Goal: Transaction & Acquisition: Purchase product/service

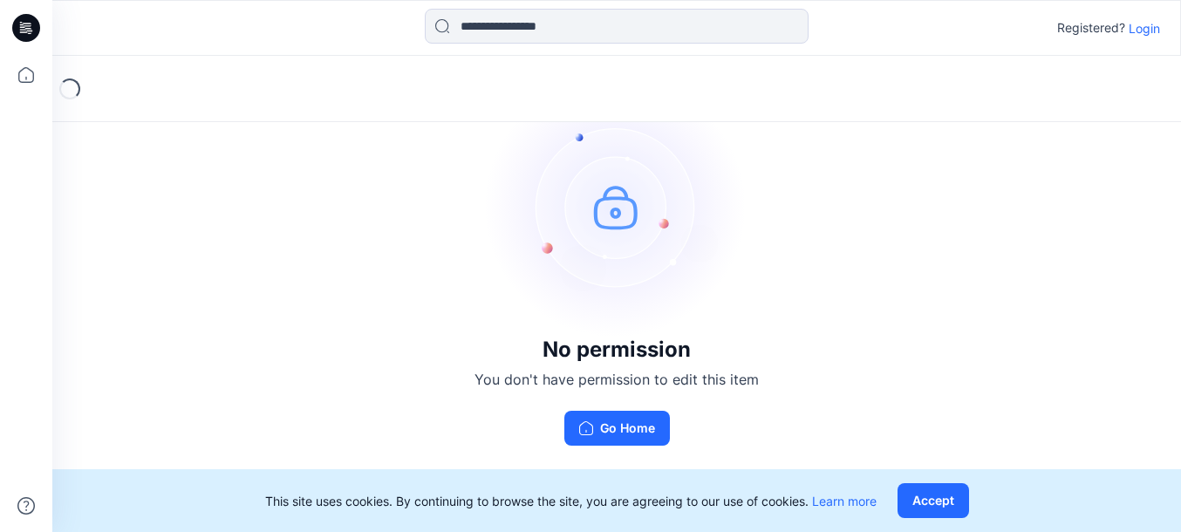
click at [1145, 28] on p "Login" at bounding box center [1144, 28] width 31 height 18
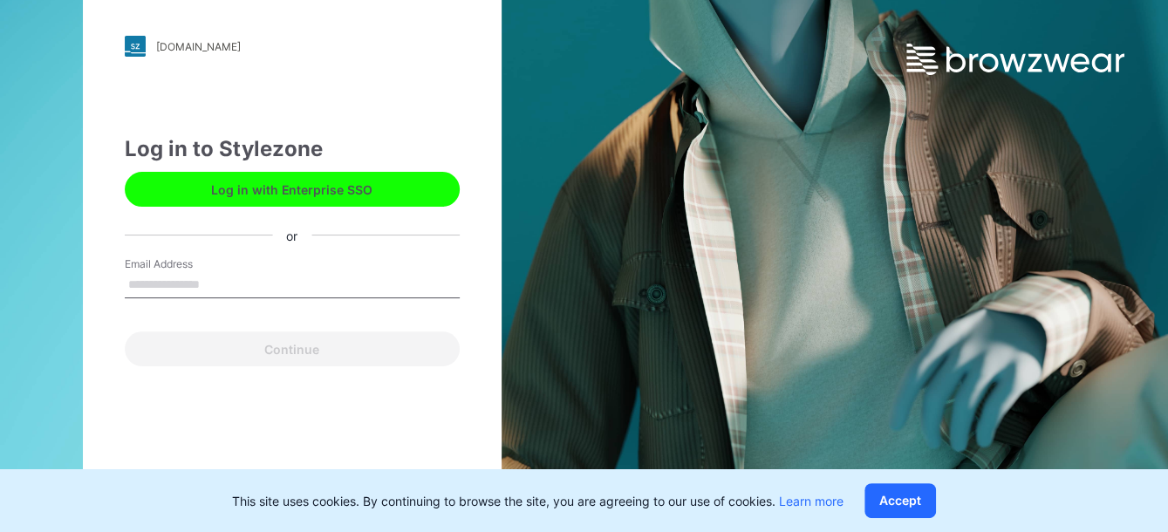
type input "**********"
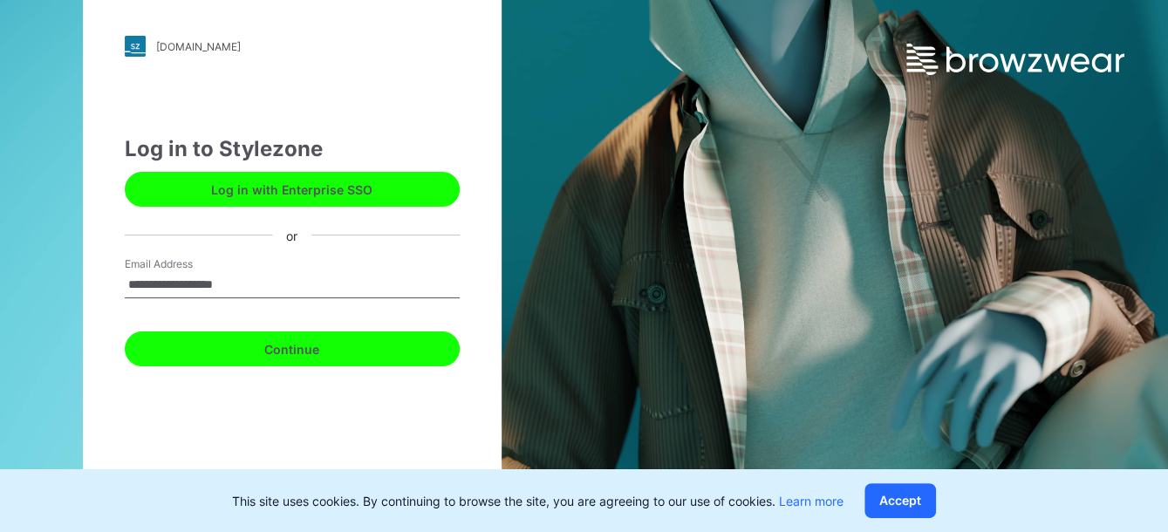
click at [277, 345] on button "Continue" at bounding box center [292, 348] width 335 height 35
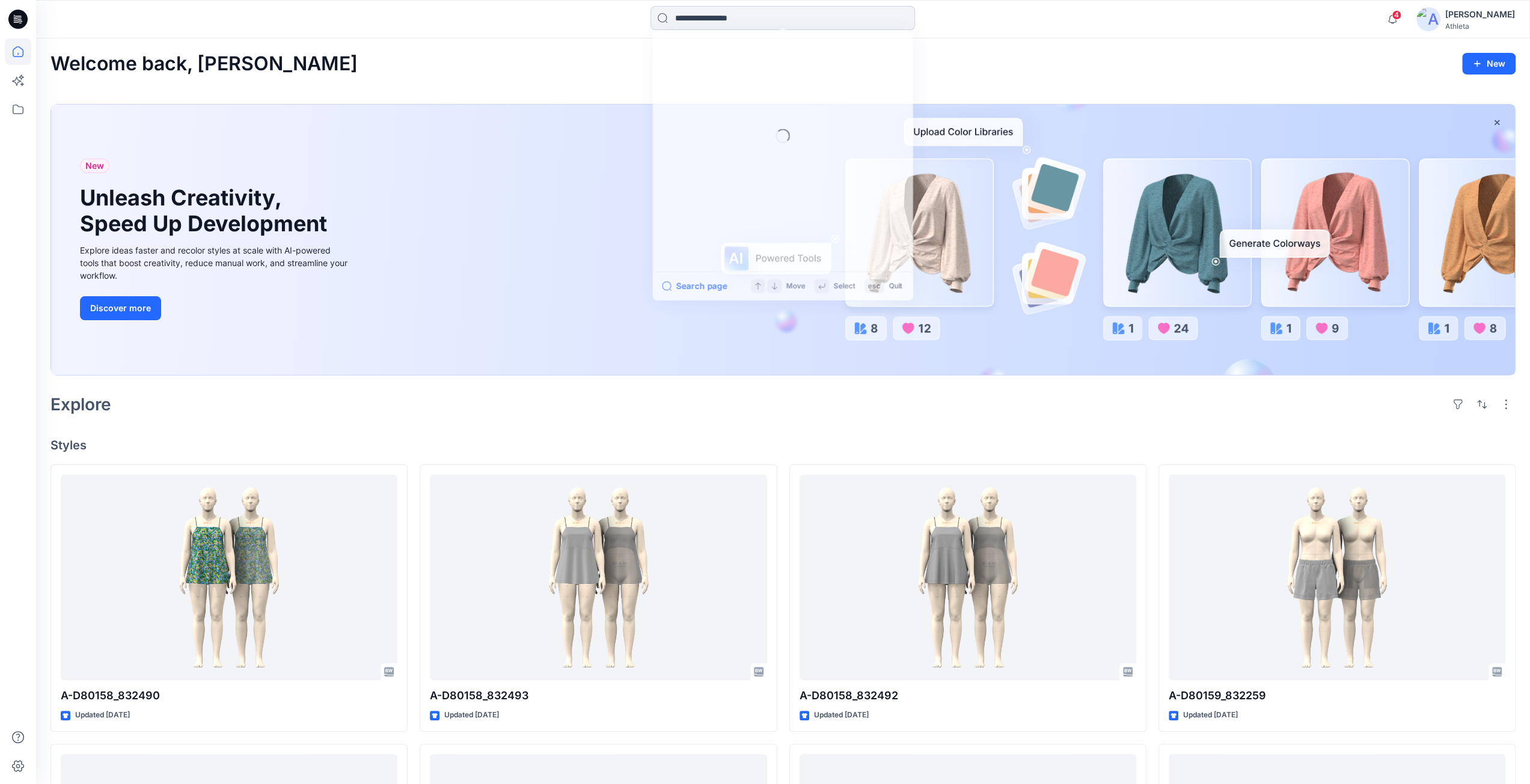
click at [722, 14] on input at bounding box center [783, 18] width 265 height 24
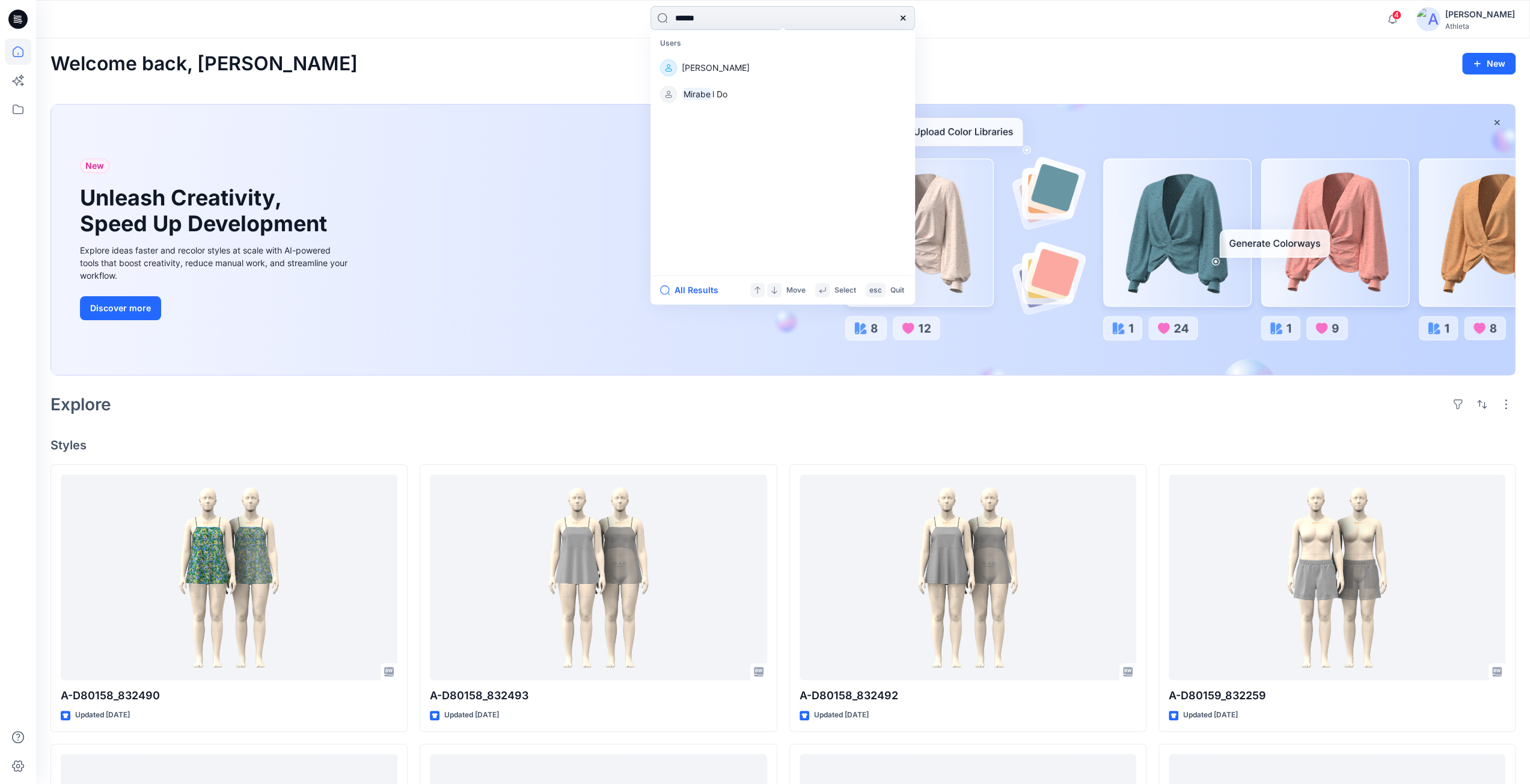
type input "*******"
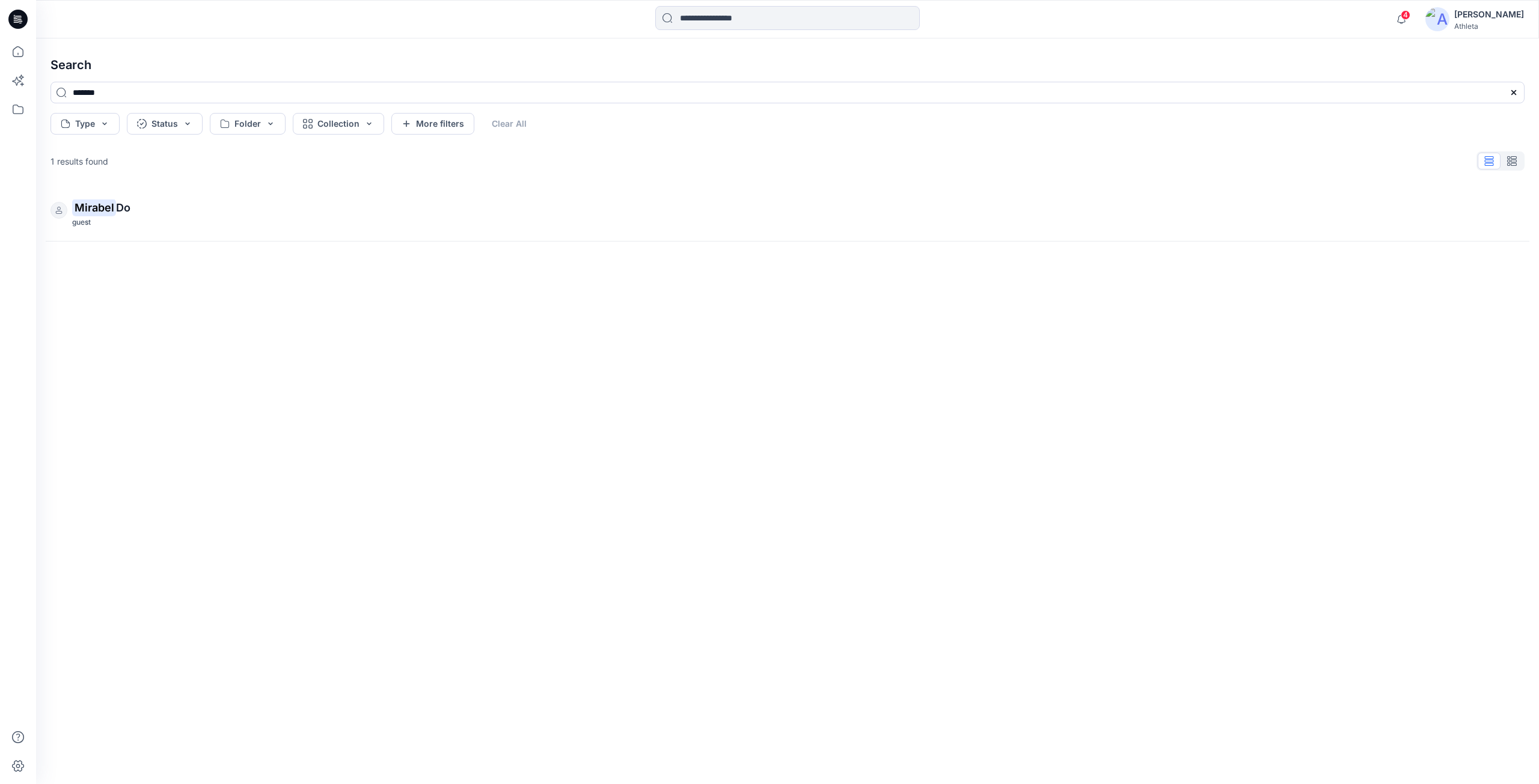
click at [21, 15] on icon at bounding box center [18, 19] width 19 height 19
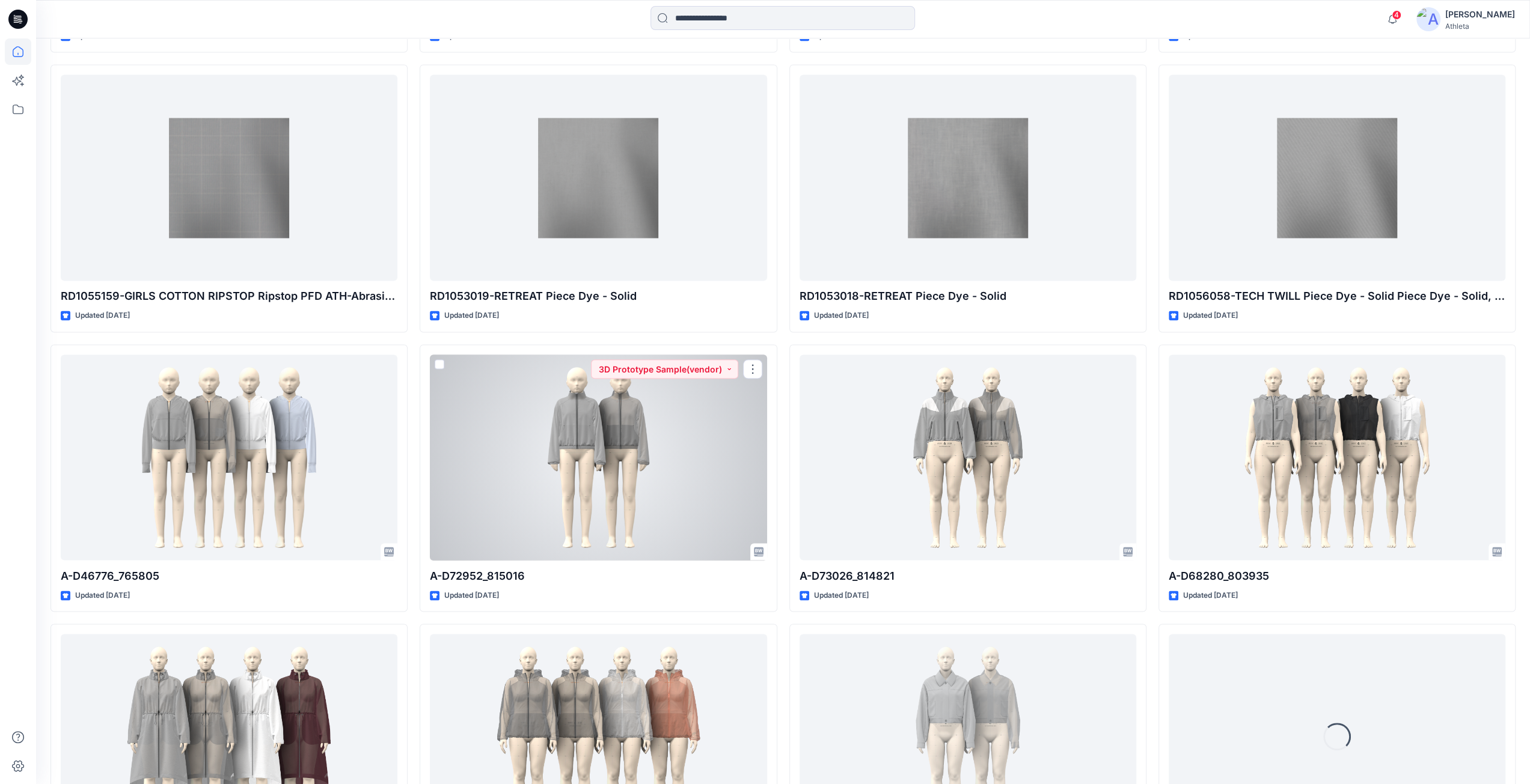
scroll to position [6610, 0]
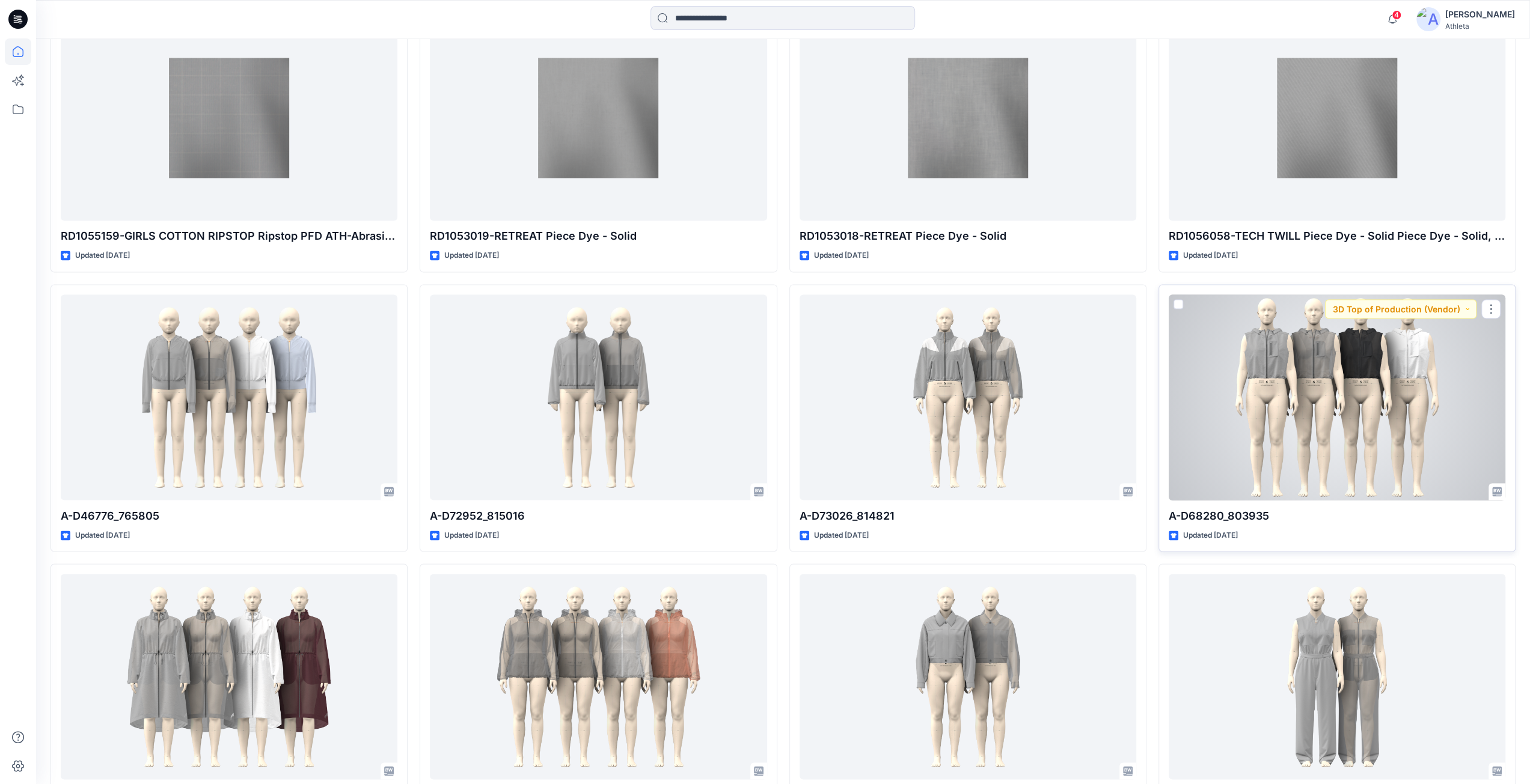
click at [813, 366] on div at bounding box center [1337, 397] width 336 height 206
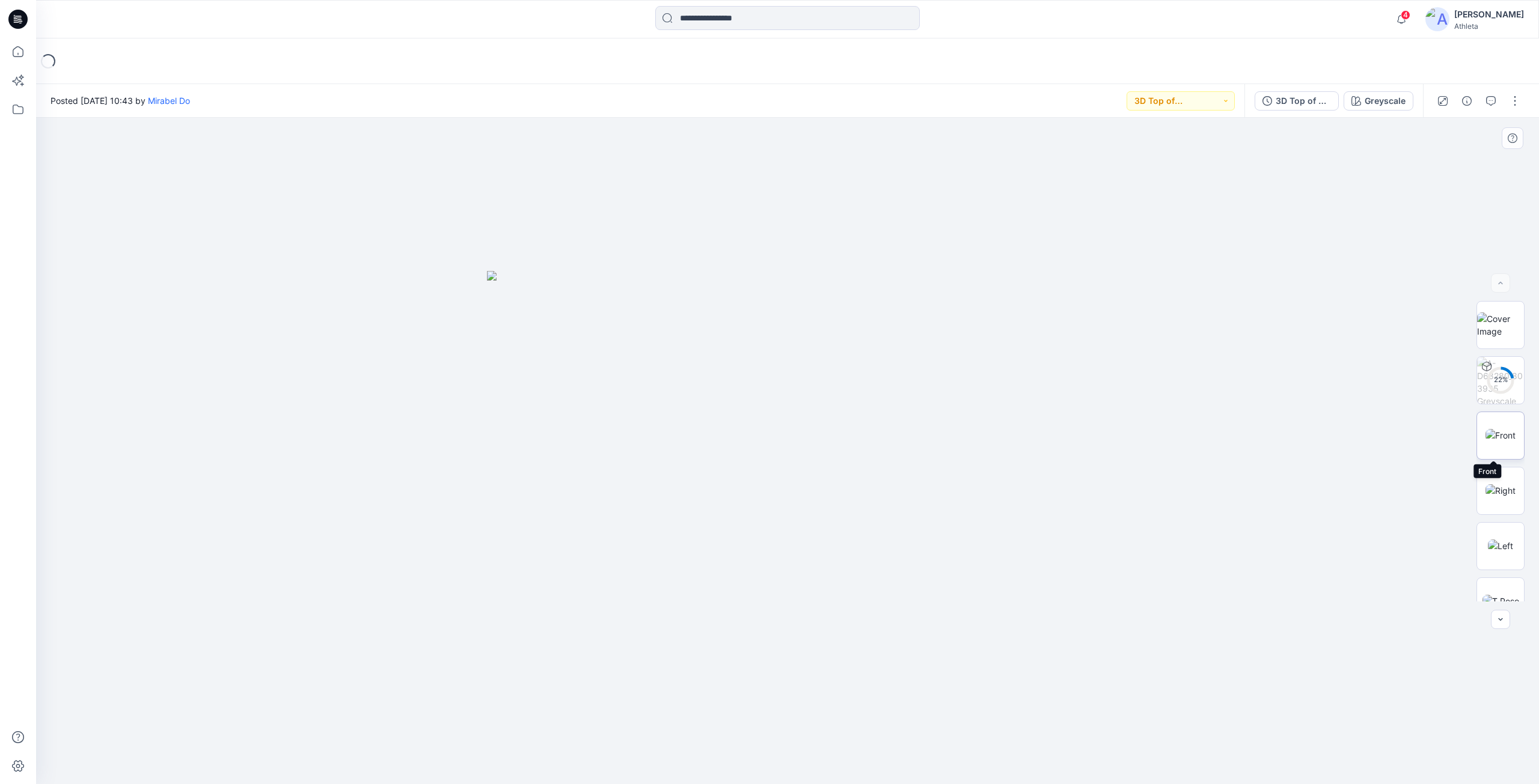
click at [813, 366] on img at bounding box center [1500, 435] width 30 height 12
drag, startPoint x: 961, startPoint y: 289, endPoint x: 985, endPoint y: 364, distance: 78.7
drag, startPoint x: 1016, startPoint y: 311, endPoint x: 984, endPoint y: 367, distance: 64.5
drag, startPoint x: 1125, startPoint y: 302, endPoint x: 1137, endPoint y: 342, distance: 41.8
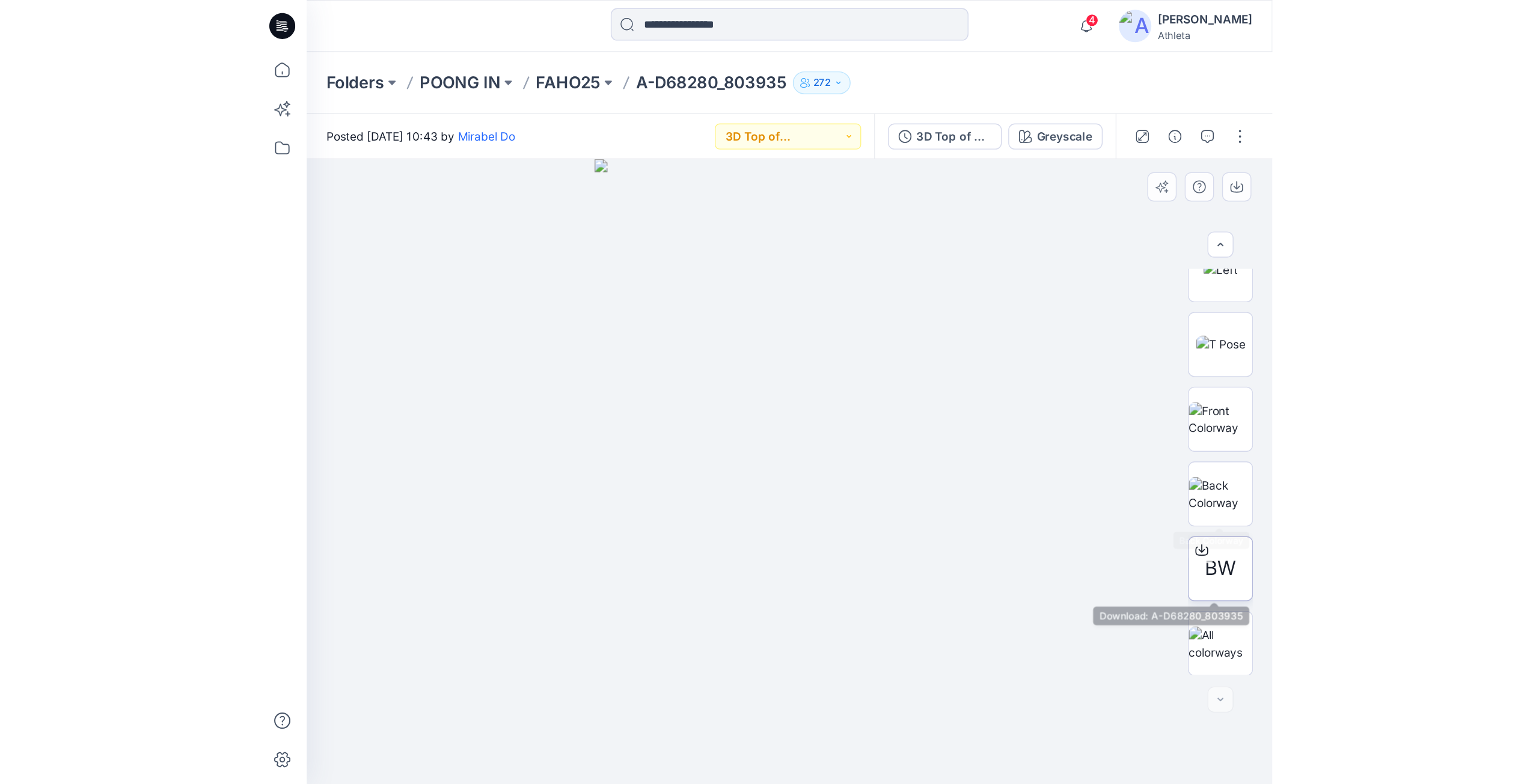
scroll to position [245, 0]
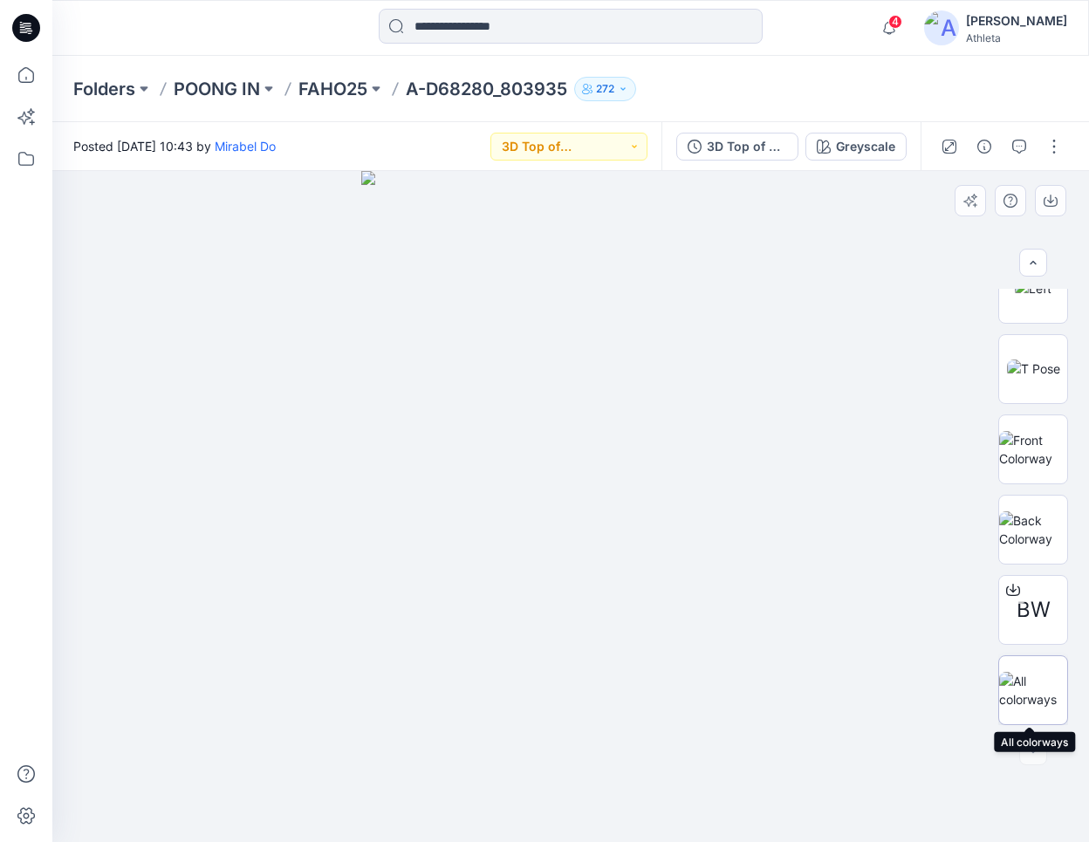
click at [1020, 531] on img at bounding box center [1033, 690] width 68 height 37
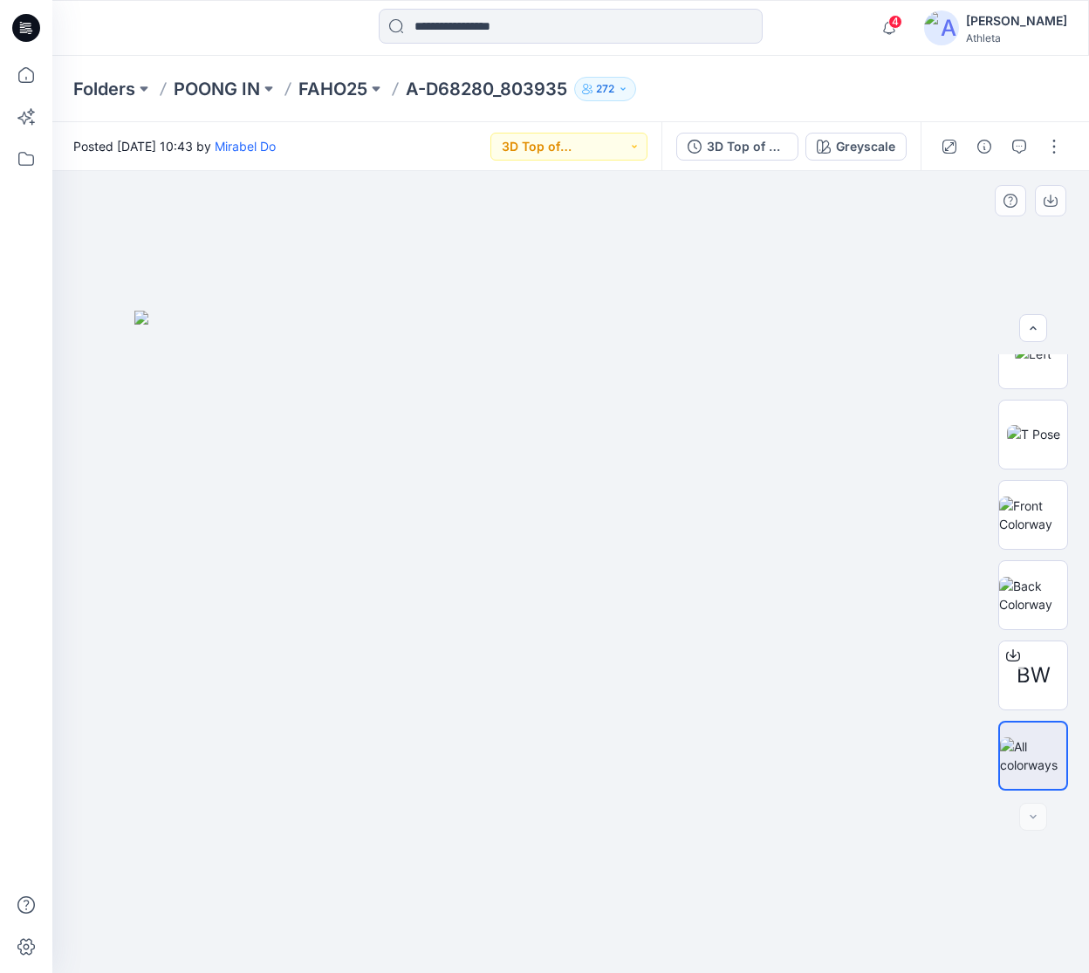
click at [448, 220] on div at bounding box center [570, 572] width 1036 height 802
click at [28, 25] on icon at bounding box center [28, 25] width 8 height 1
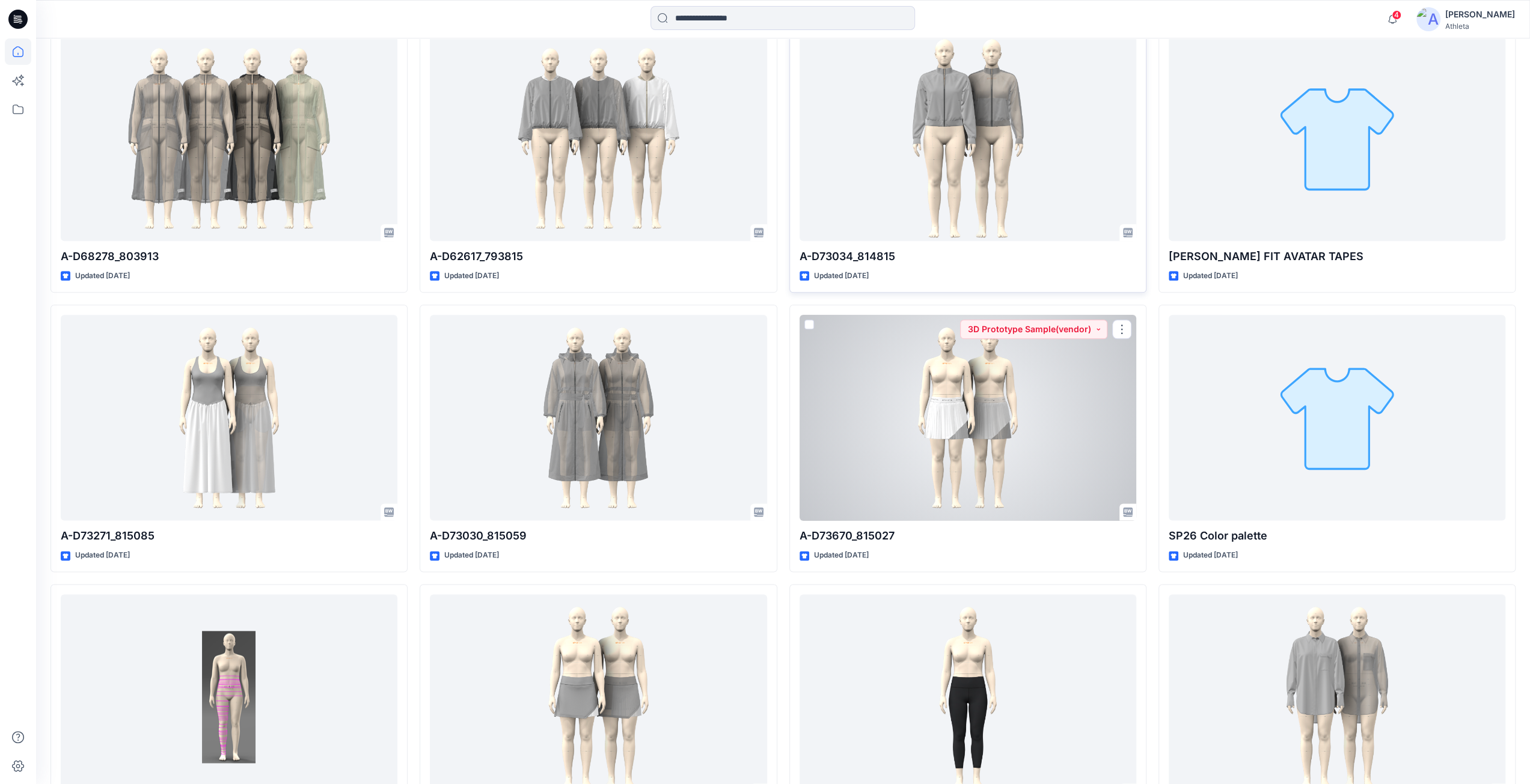
scroll to position [10563, 0]
